Goal: Obtain resource: Download file/media

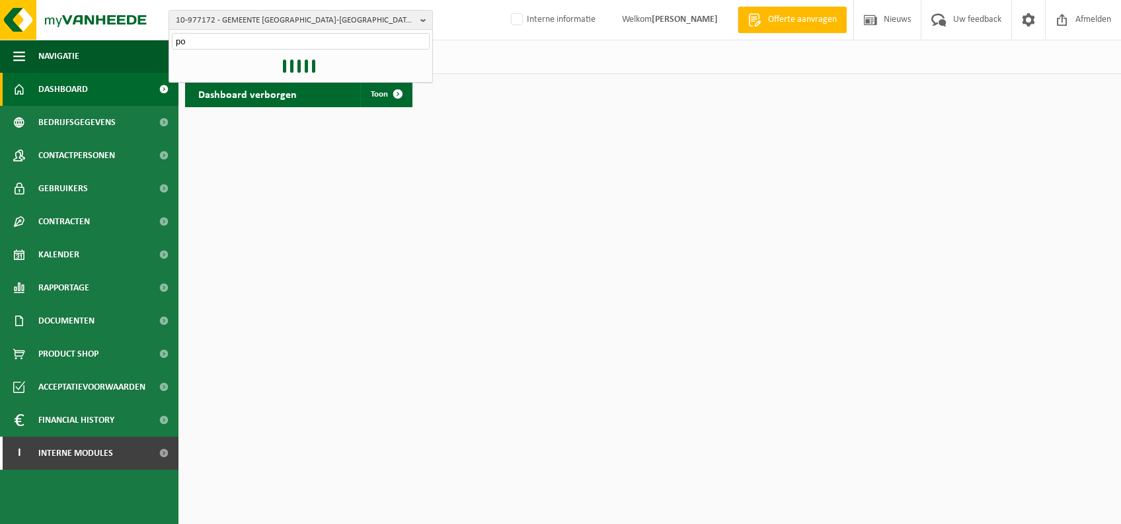
type input "p"
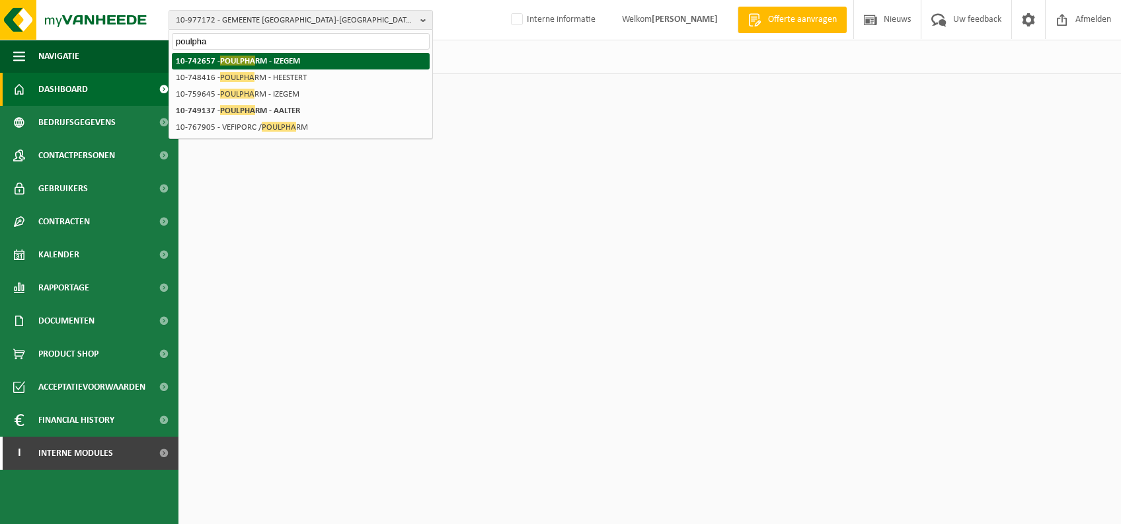
type input "poulpha"
click at [256, 63] on strong "10-742657 - [PERSON_NAME] RM - IZEGEM" at bounding box center [238, 61] width 124 height 10
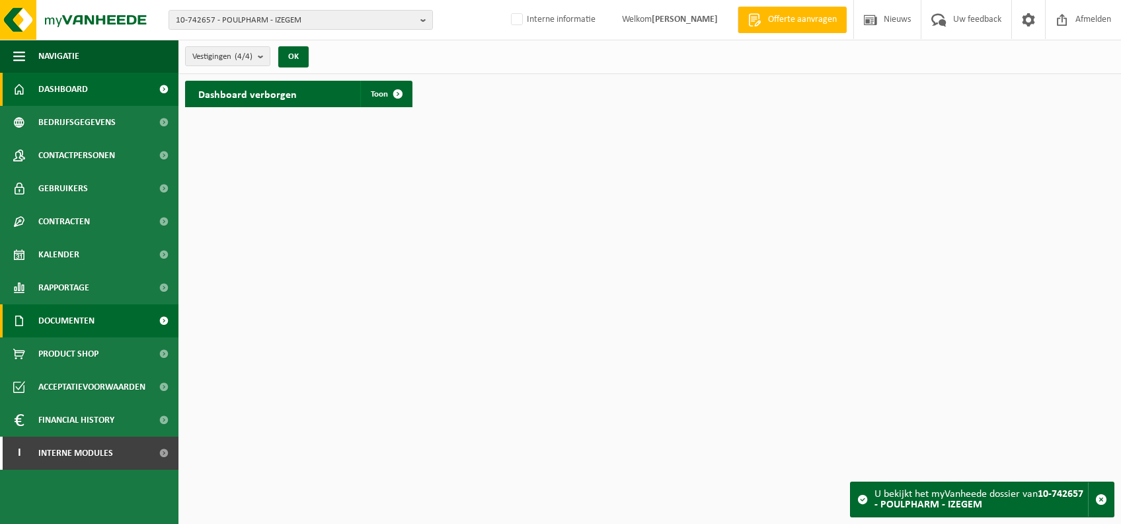
click at [59, 327] on span "Documenten" at bounding box center [66, 320] width 56 height 33
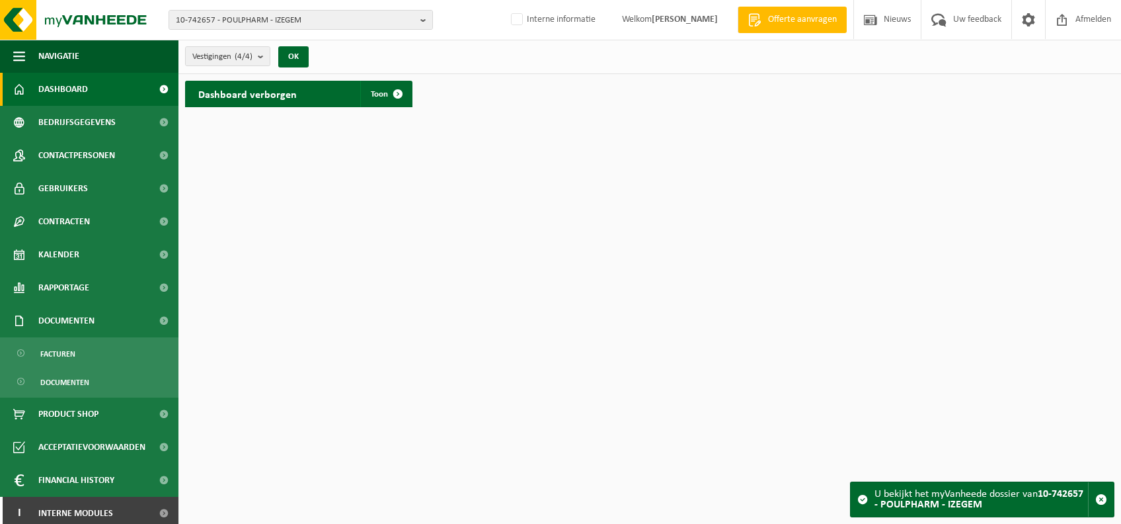
click at [78, 339] on ul "Facturen Documenten" at bounding box center [89, 367] width 178 height 60
click at [83, 353] on link "Facturen" at bounding box center [89, 352] width 172 height 25
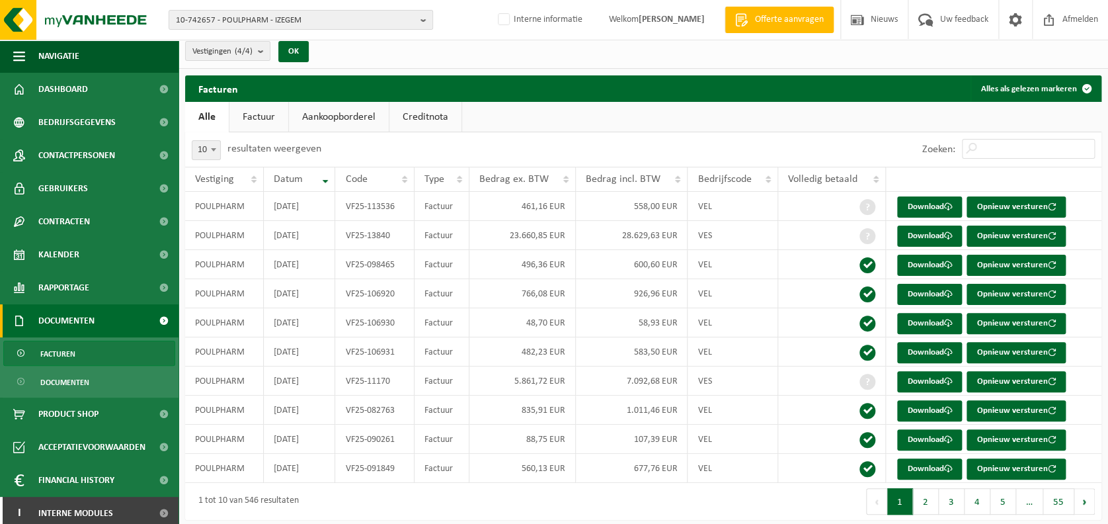
scroll to position [14, 0]
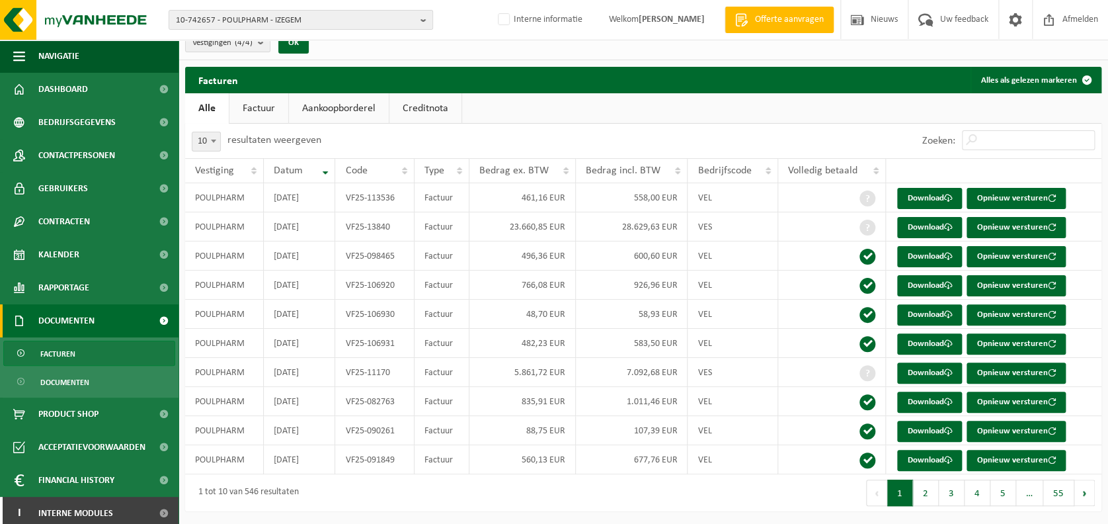
click at [925, 497] on button "2" at bounding box center [926, 492] width 26 height 26
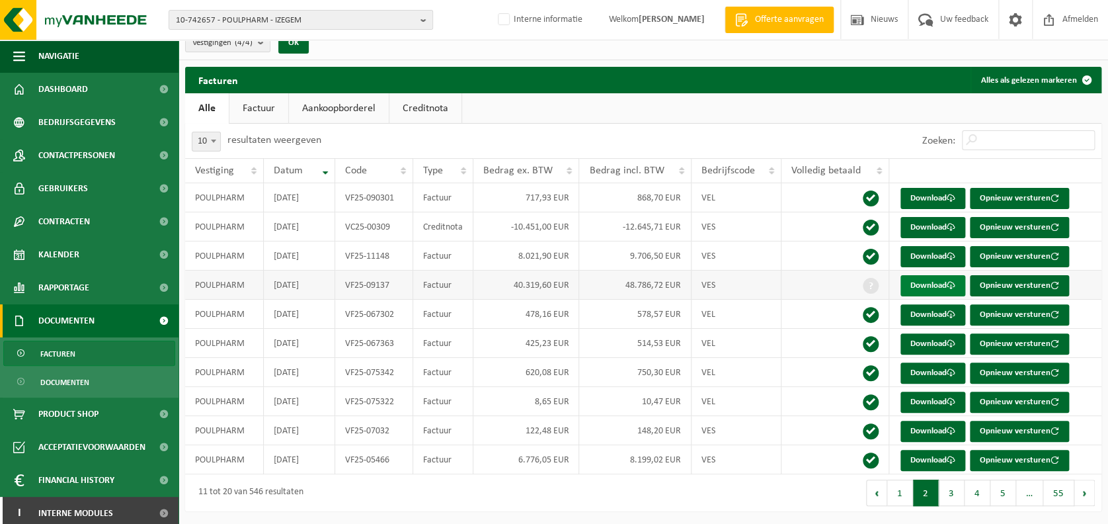
click at [929, 280] on link "Download" at bounding box center [932, 285] width 65 height 21
click at [931, 229] on link "Download" at bounding box center [932, 227] width 65 height 21
click at [931, 249] on link "Download" at bounding box center [932, 256] width 65 height 21
drag, startPoint x: 343, startPoint y: 225, endPoint x: 390, endPoint y: 225, distance: 46.9
click at [390, 225] on td "VC25-00309" at bounding box center [374, 226] width 79 height 29
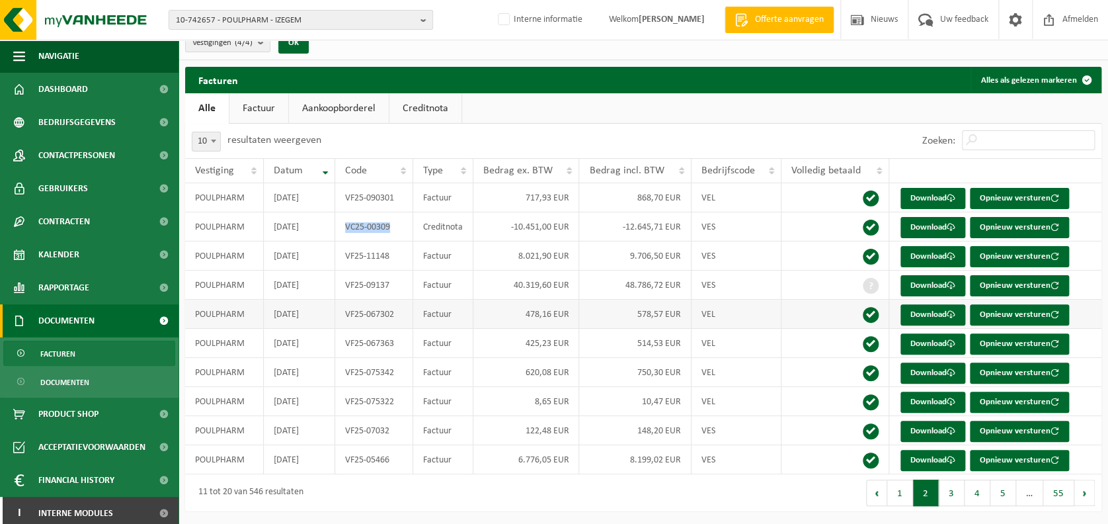
copy td "VC25-00309"
click at [372, 239] on td "VC25-00309" at bounding box center [374, 226] width 79 height 29
click at [930, 223] on link "Download" at bounding box center [932, 227] width 65 height 21
